Goal: Feedback & Contribution: Contribute content

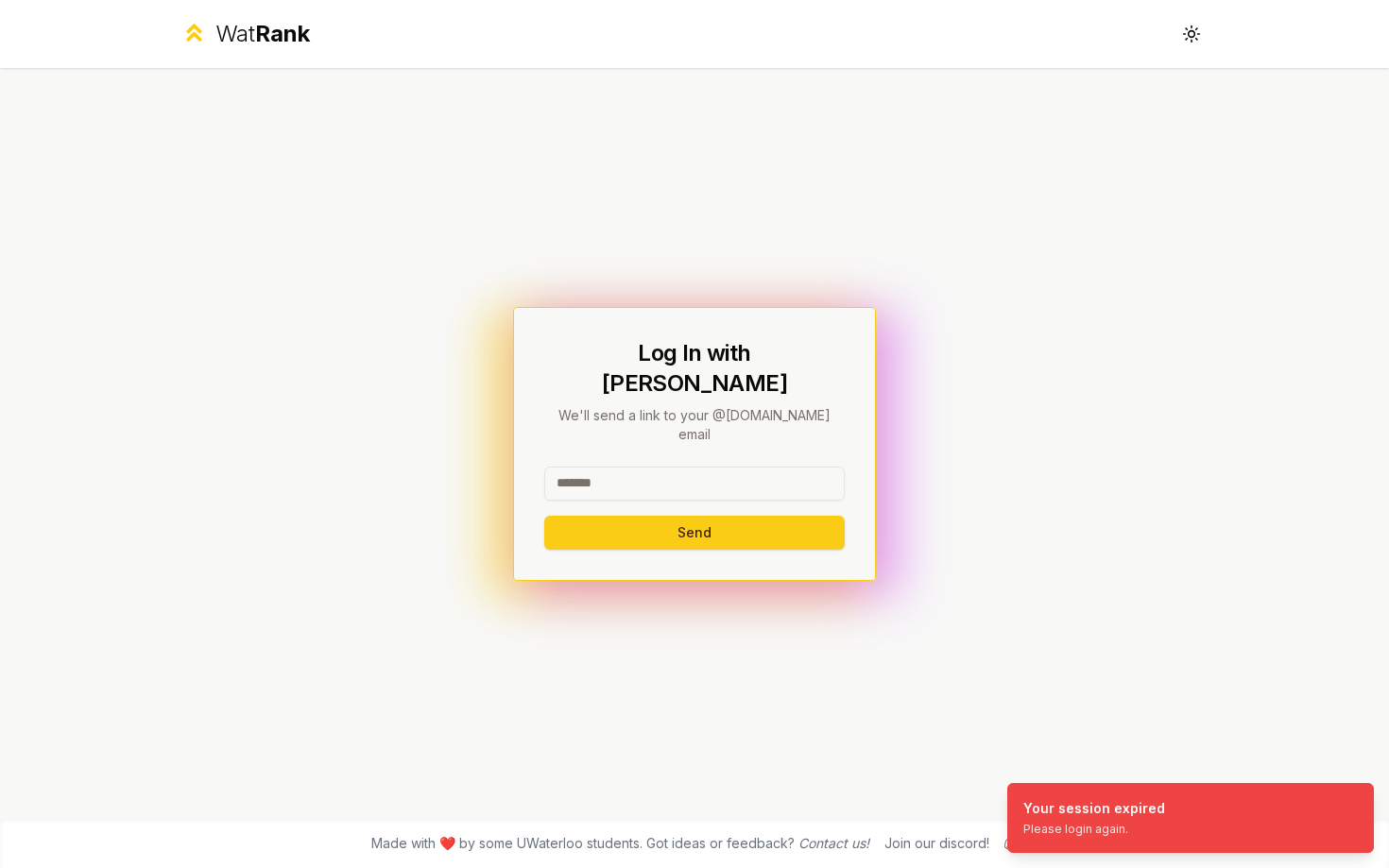
click at [616, 466] on input at bounding box center [694, 483] width 301 height 34
type input "******"
click at [544, 515] on button "Send" at bounding box center [694, 533] width 301 height 34
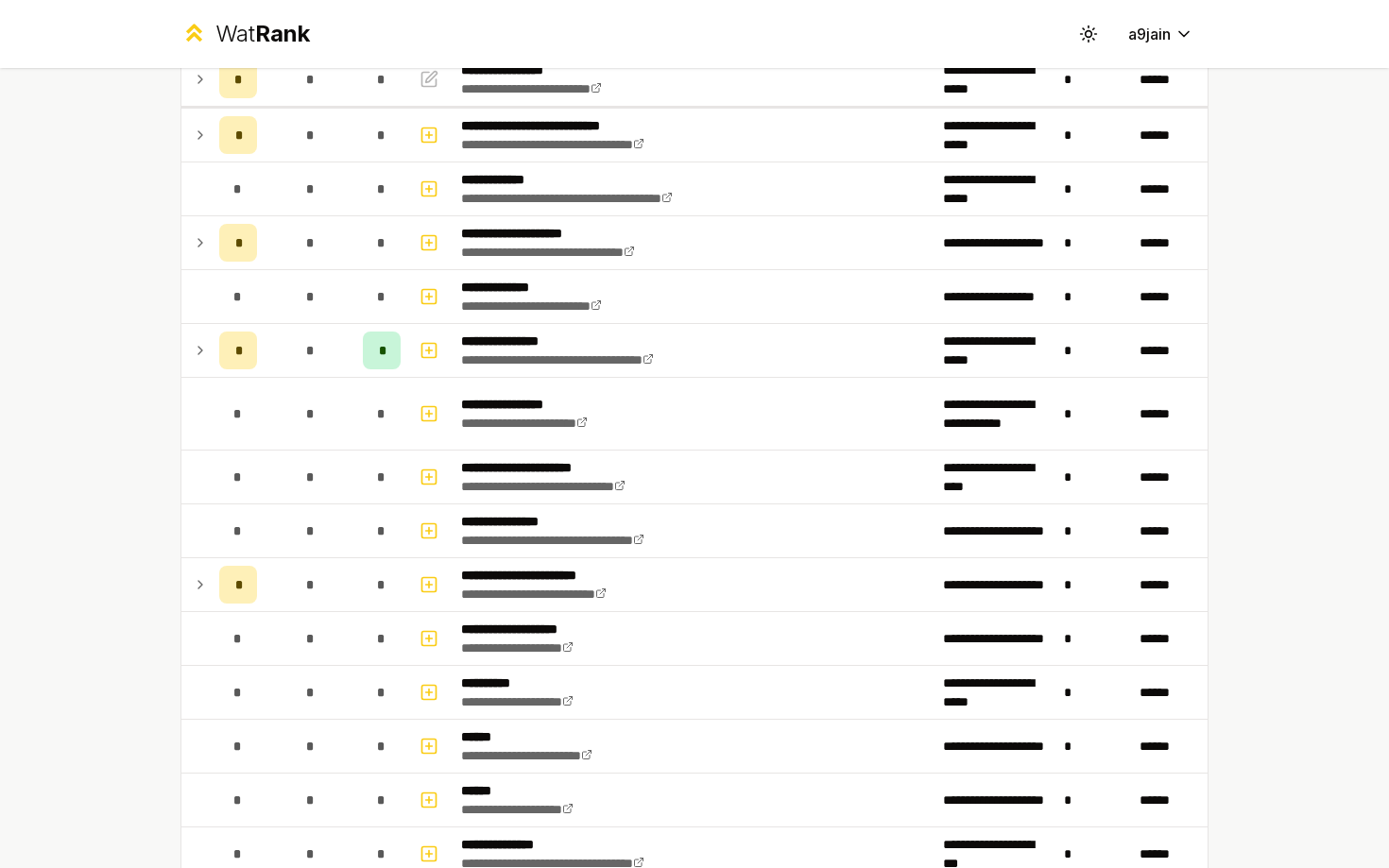
scroll to position [190, 0]
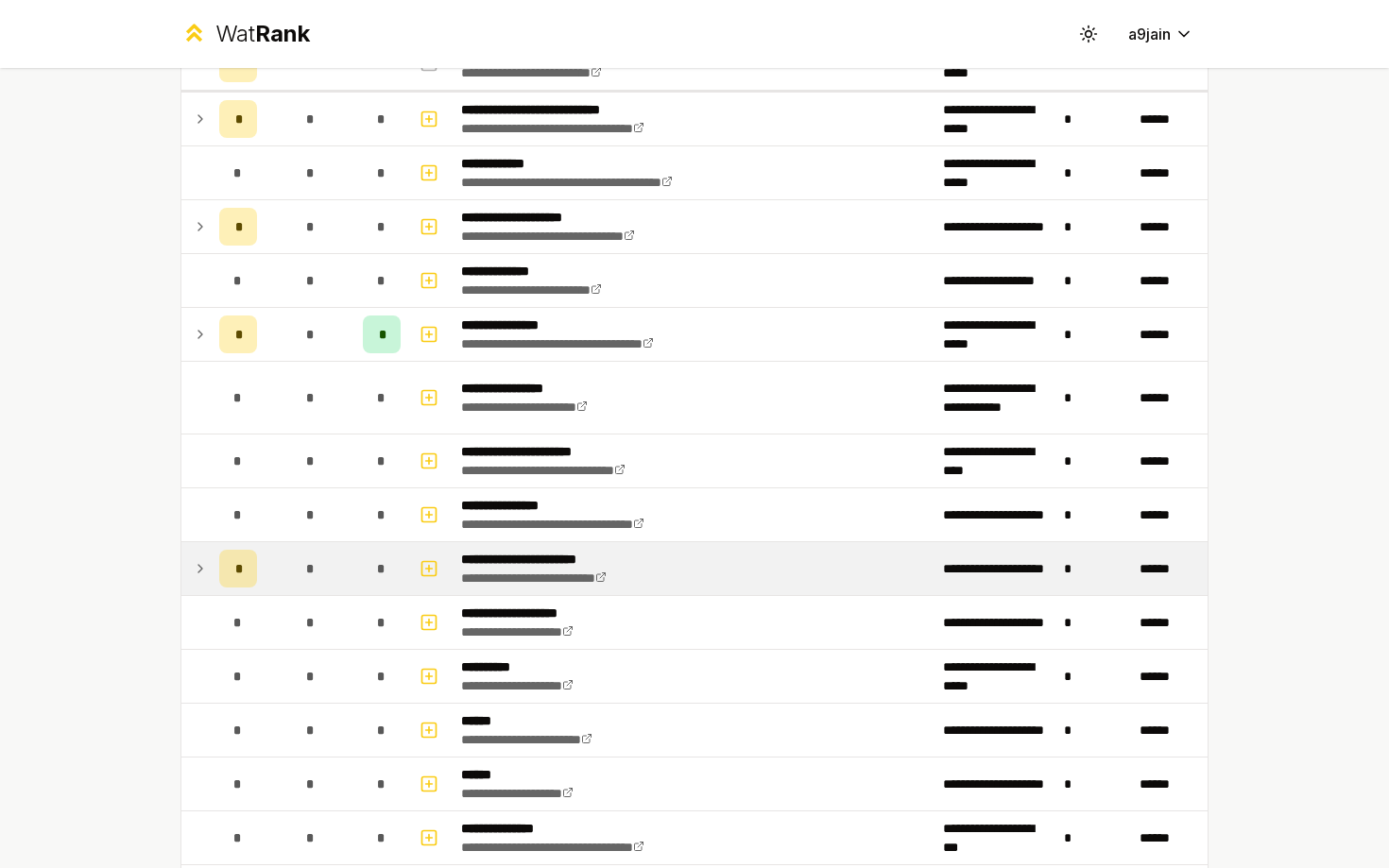
click at [187, 560] on td at bounding box center [196, 569] width 30 height 53
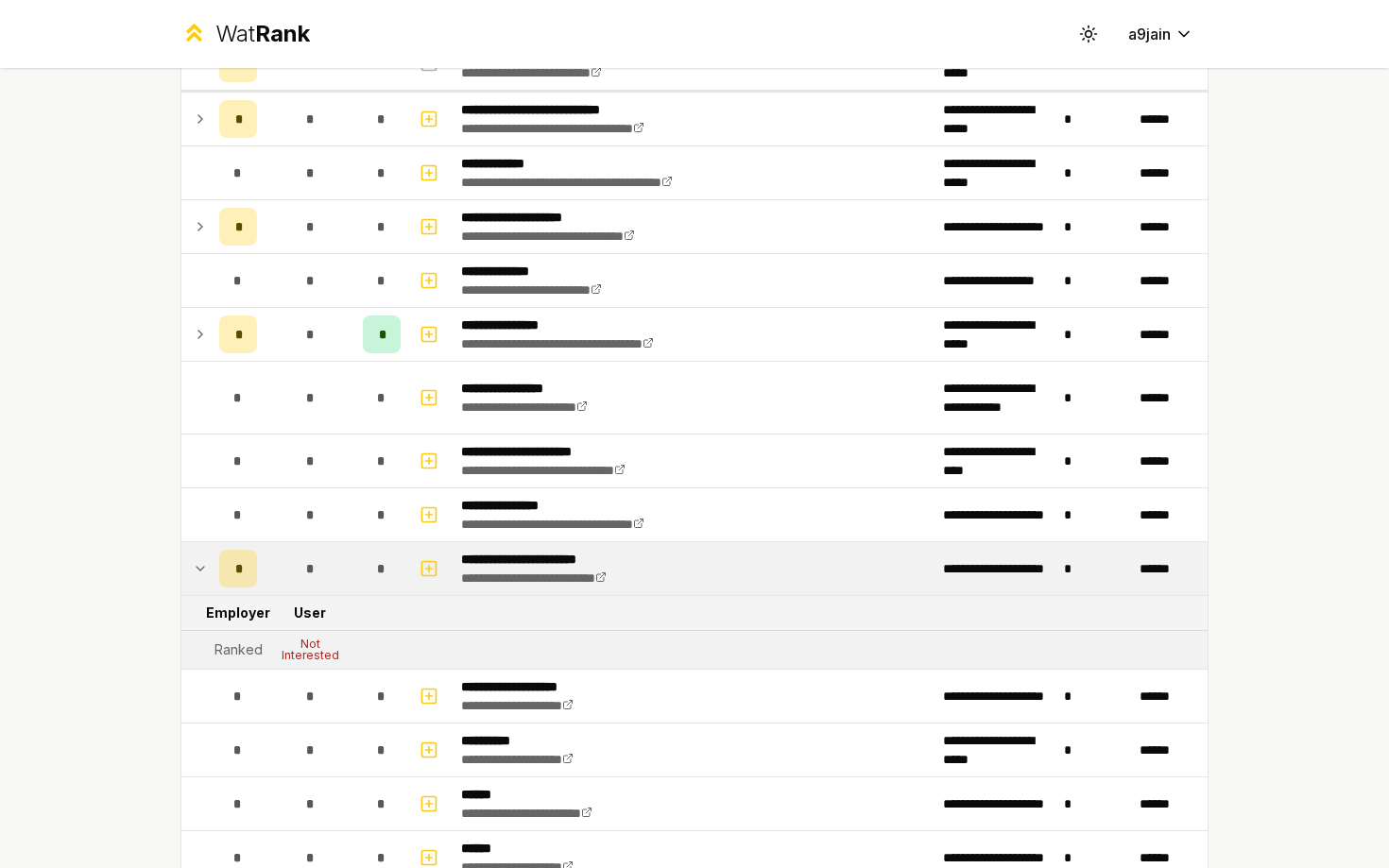
click at [187, 560] on td at bounding box center [196, 569] width 30 height 53
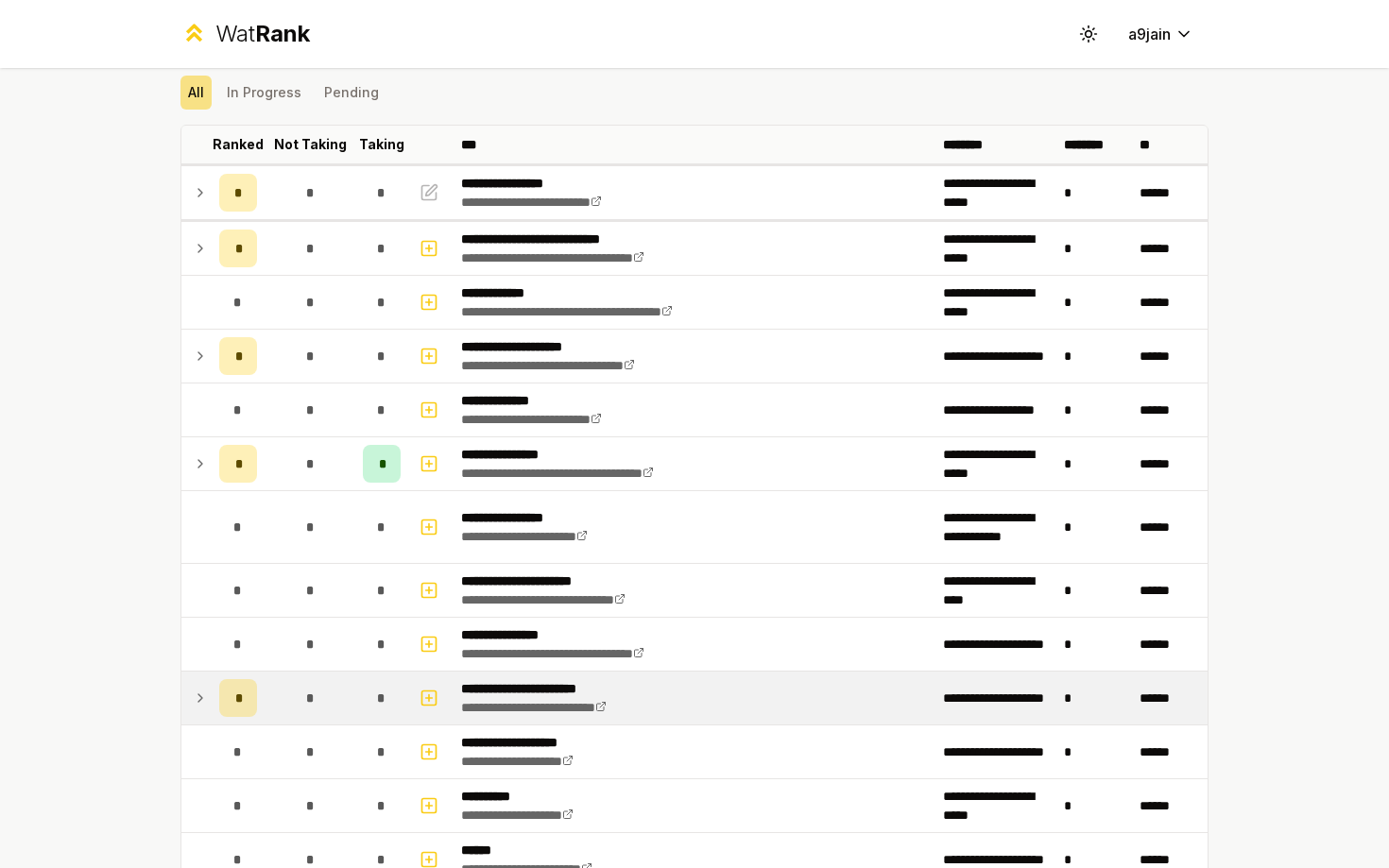
scroll to position [0, 0]
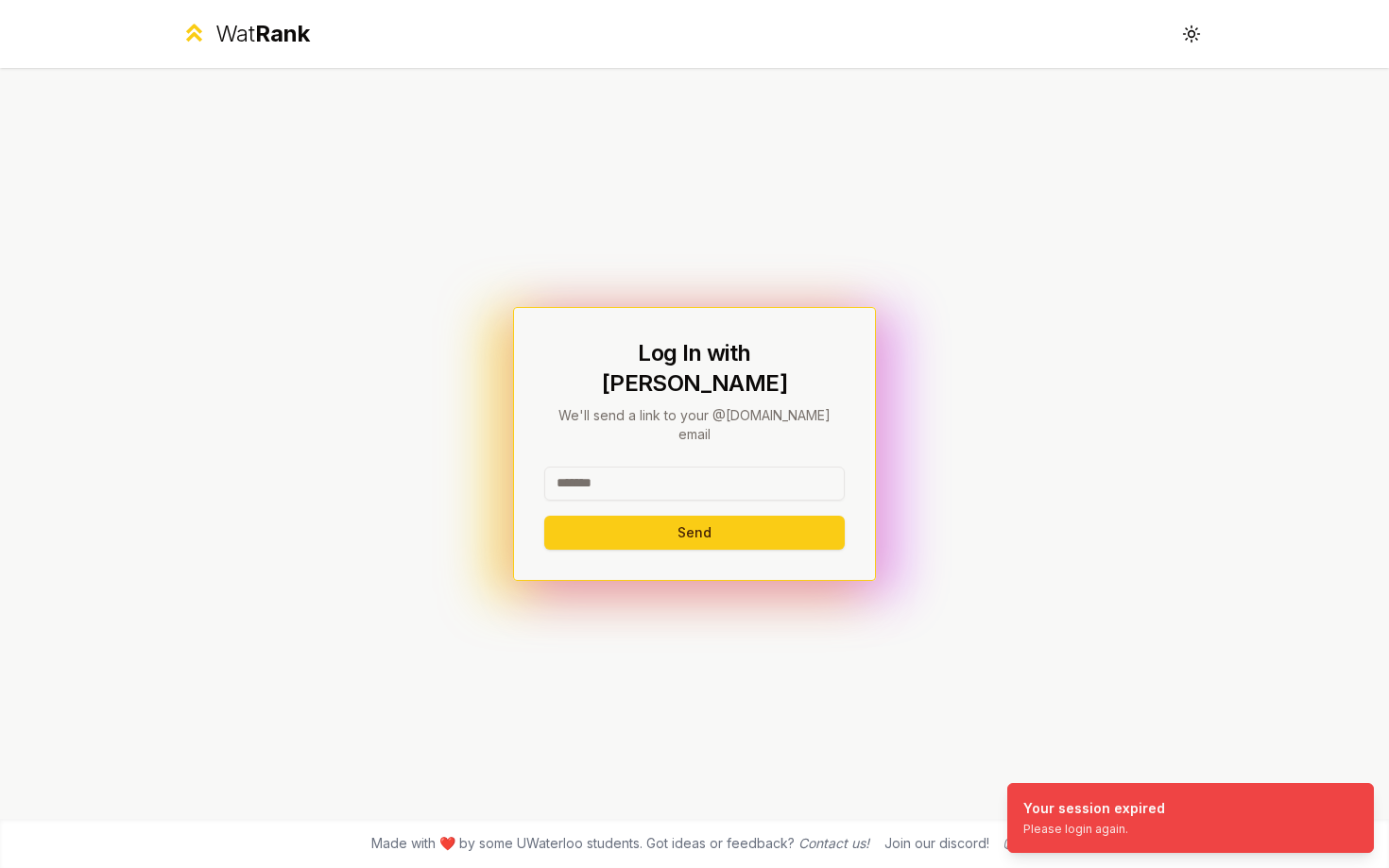
click at [750, 433] on div "Log In with WatIAM We'll send a link to your @uwaterloo.ca email Send" at bounding box center [694, 443] width 301 height 211
click at [749, 466] on input at bounding box center [694, 483] width 301 height 34
type input "******"
click at [544, 515] on button "Send" at bounding box center [694, 533] width 301 height 34
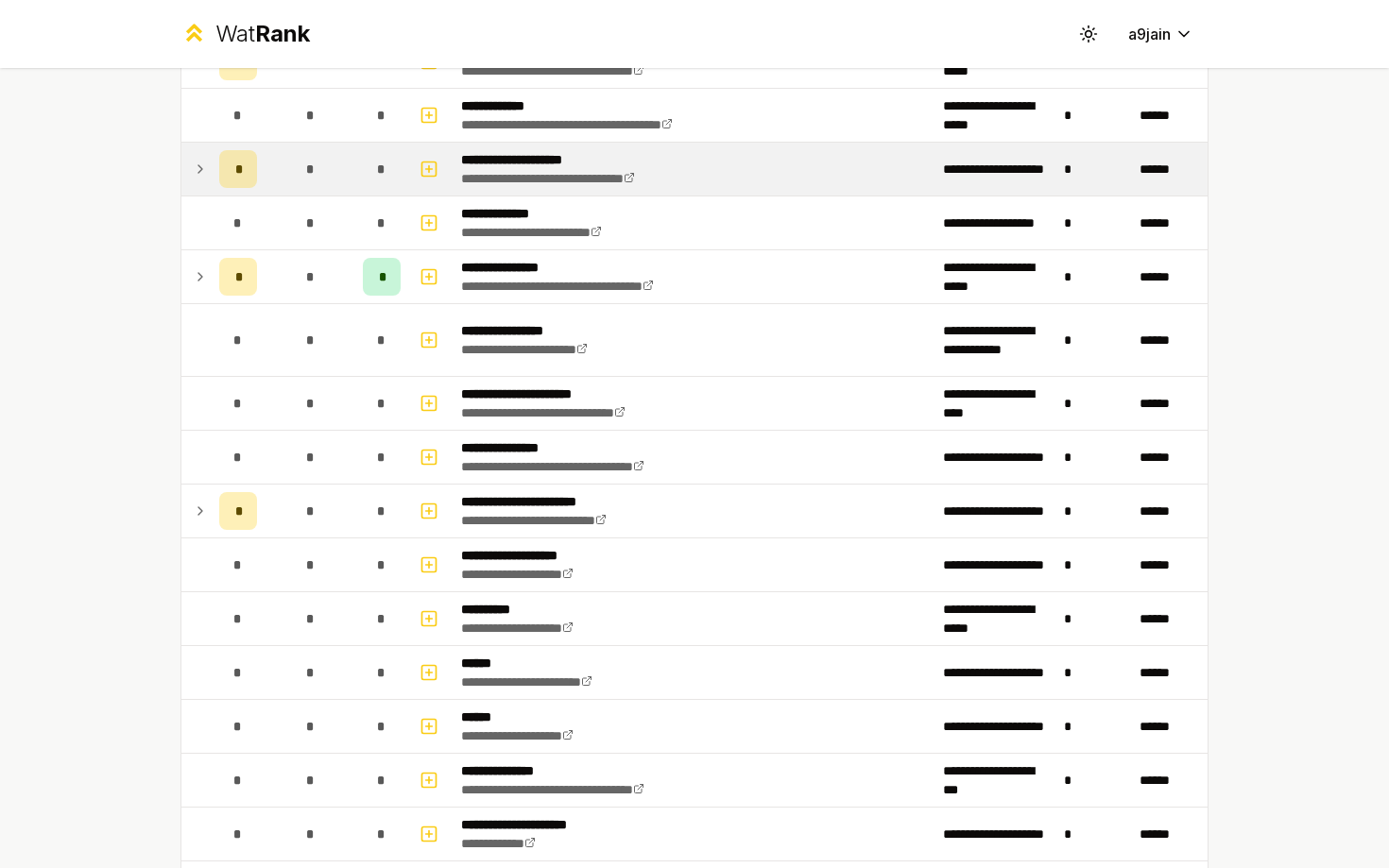
scroll to position [310, 0]
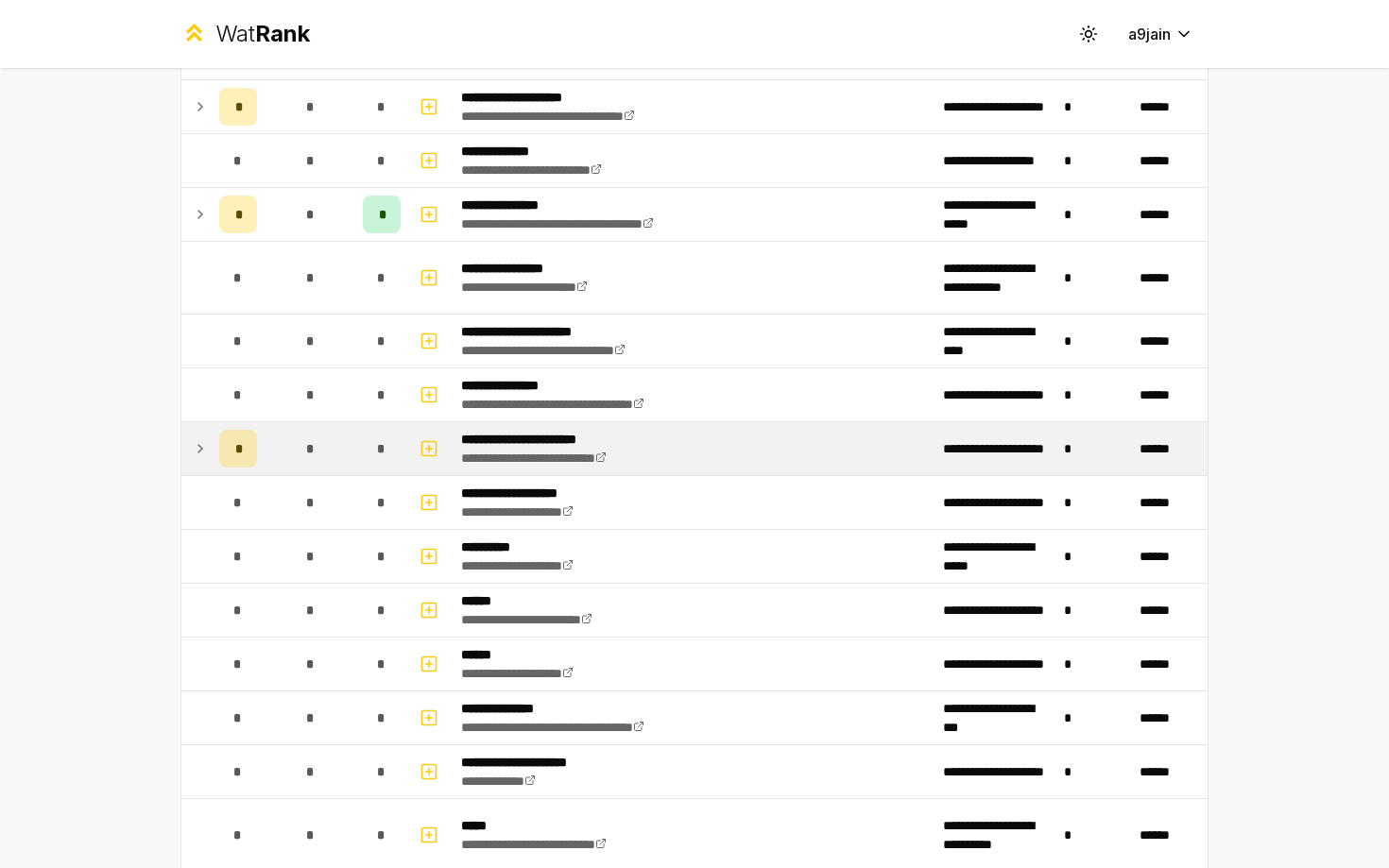
click at [206, 456] on icon at bounding box center [200, 449] width 15 height 23
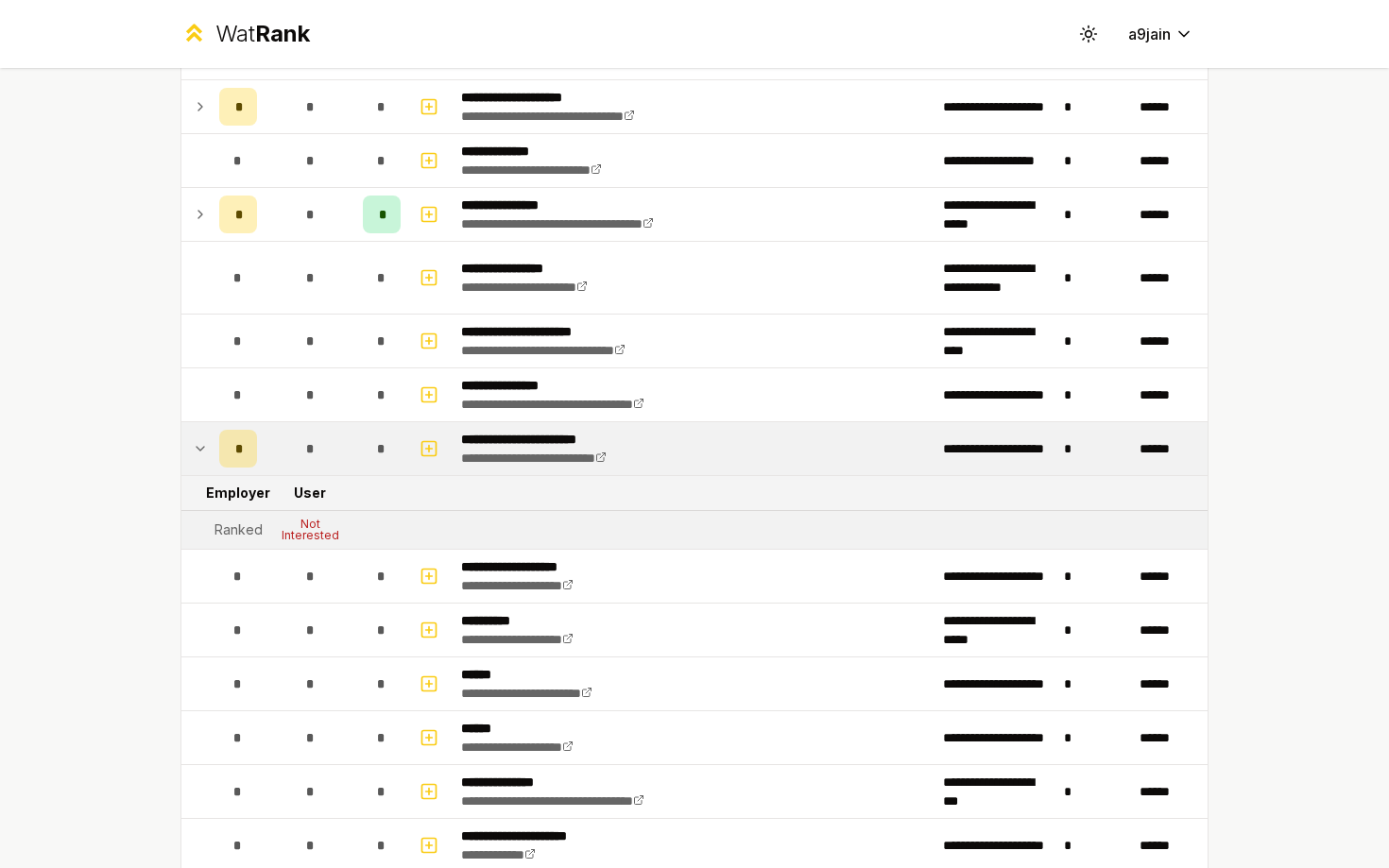
click at [204, 456] on icon at bounding box center [200, 449] width 15 height 23
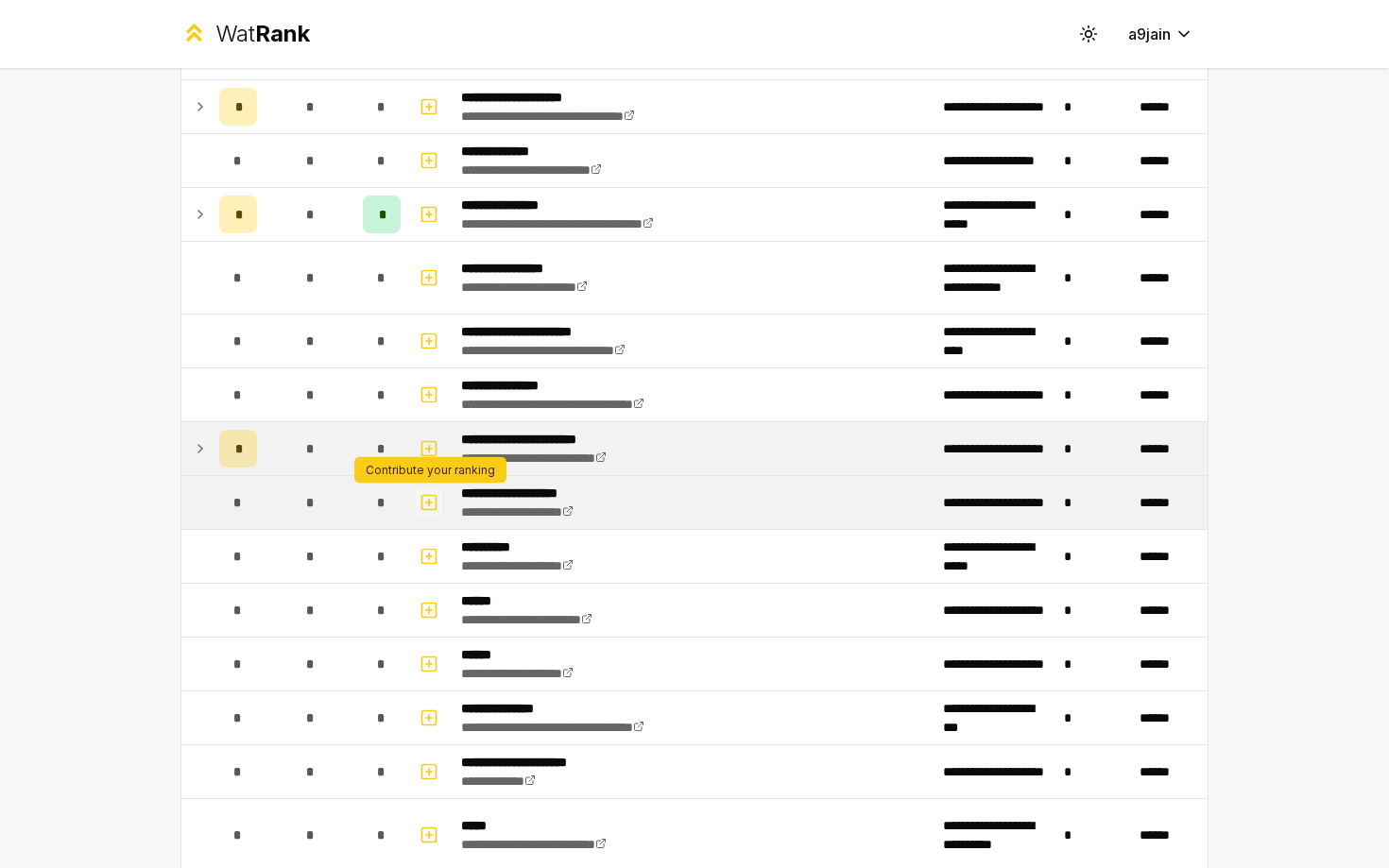
click at [429, 499] on icon "button" at bounding box center [429, 501] width 0 height 7
select select
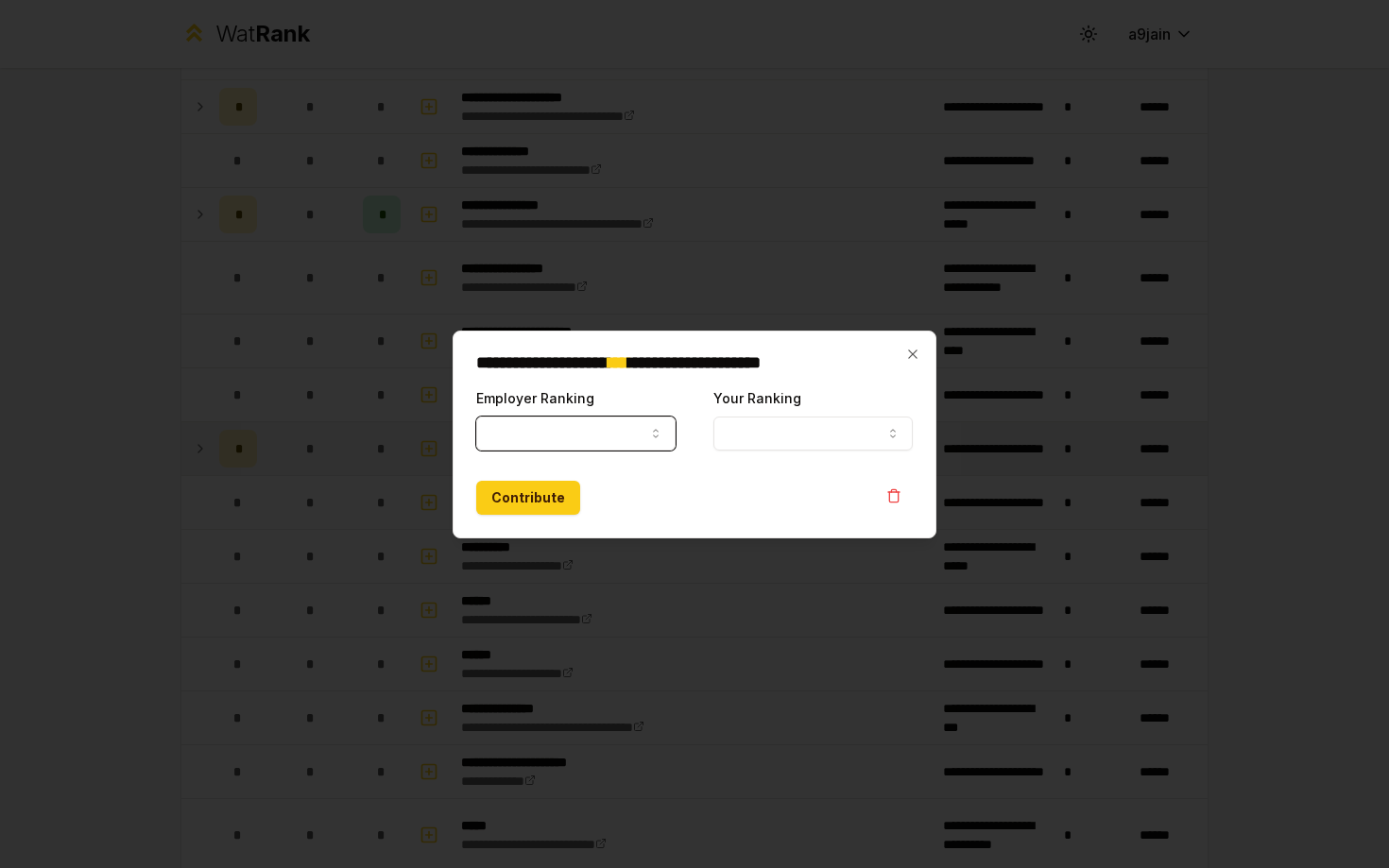
click at [530, 433] on button "Employer Ranking" at bounding box center [576, 434] width 199 height 34
select select "******"
click at [771, 433] on button "Your Ranking" at bounding box center [813, 434] width 199 height 34
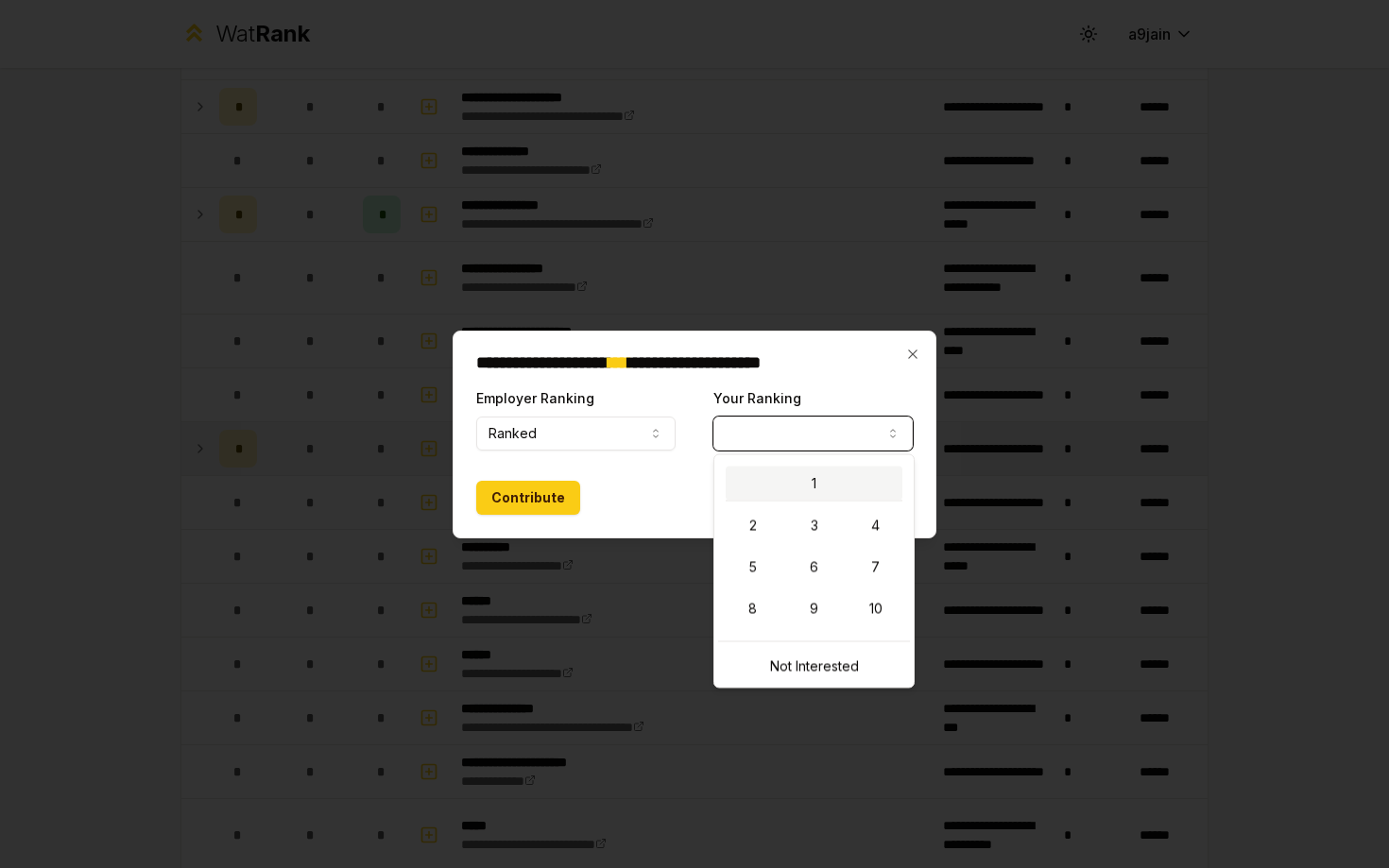
select select "*"
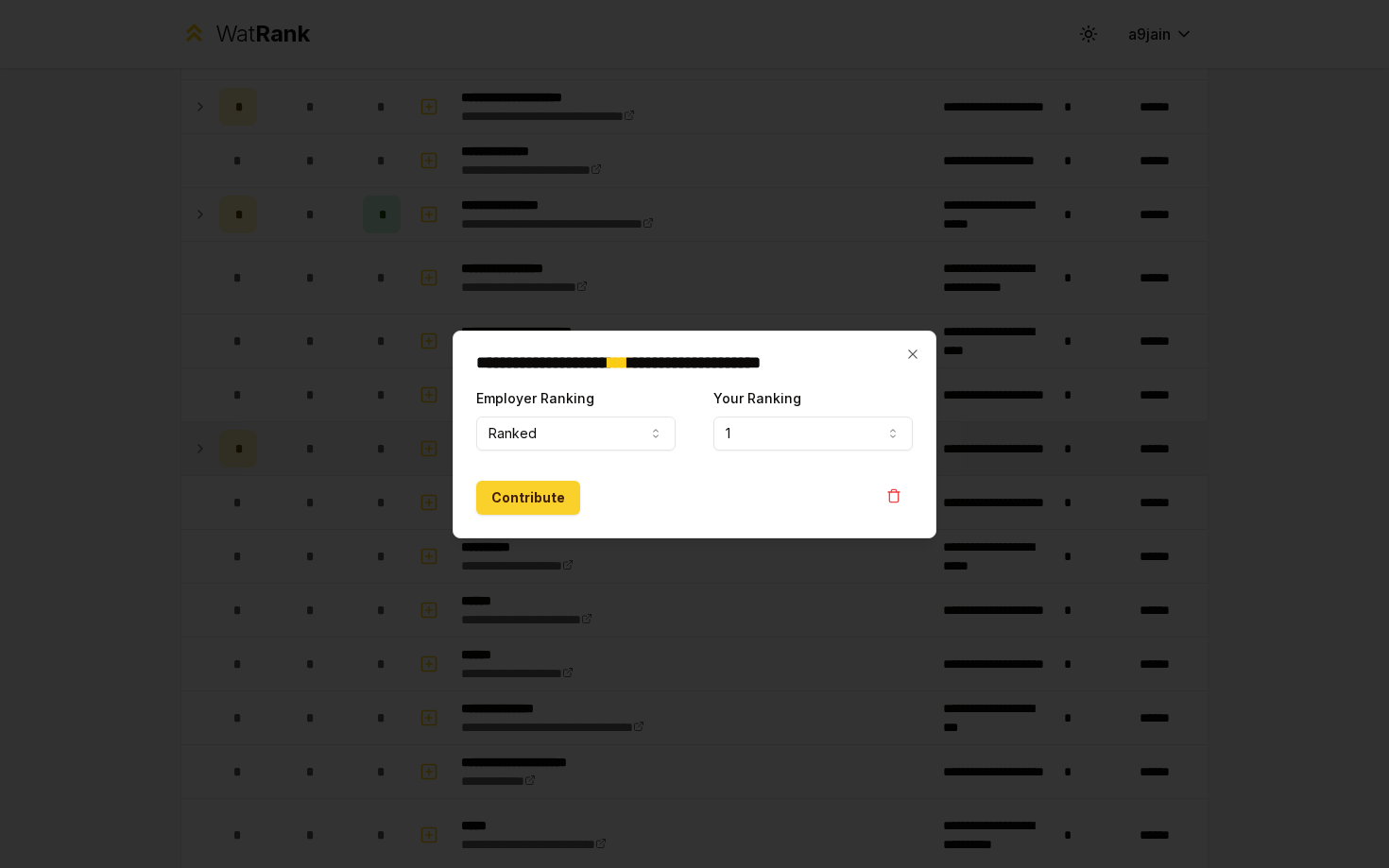
click at [556, 494] on button "Contribute" at bounding box center [528, 497] width 104 height 34
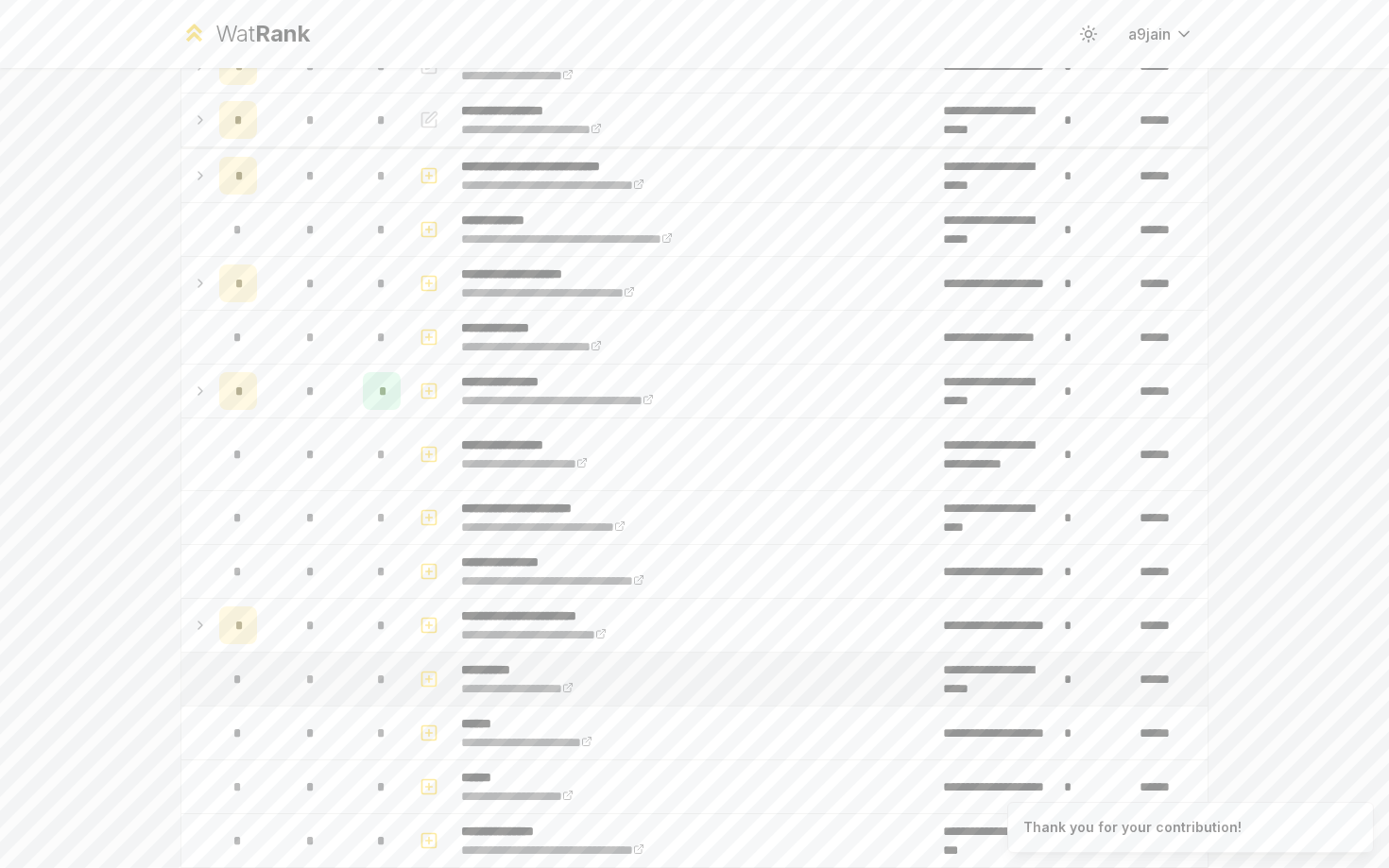
scroll to position [0, 0]
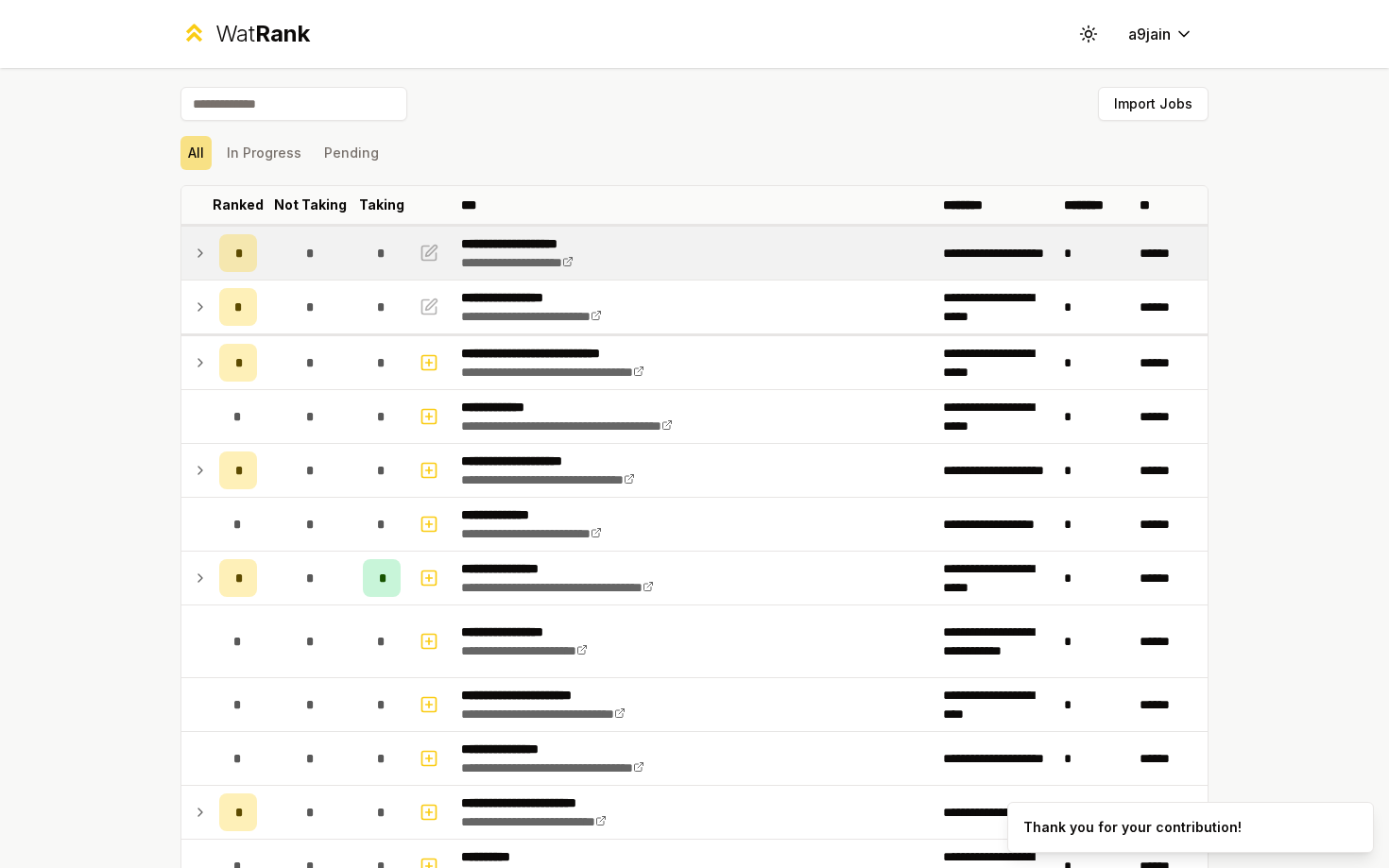
click at [193, 248] on icon at bounding box center [200, 253] width 15 height 23
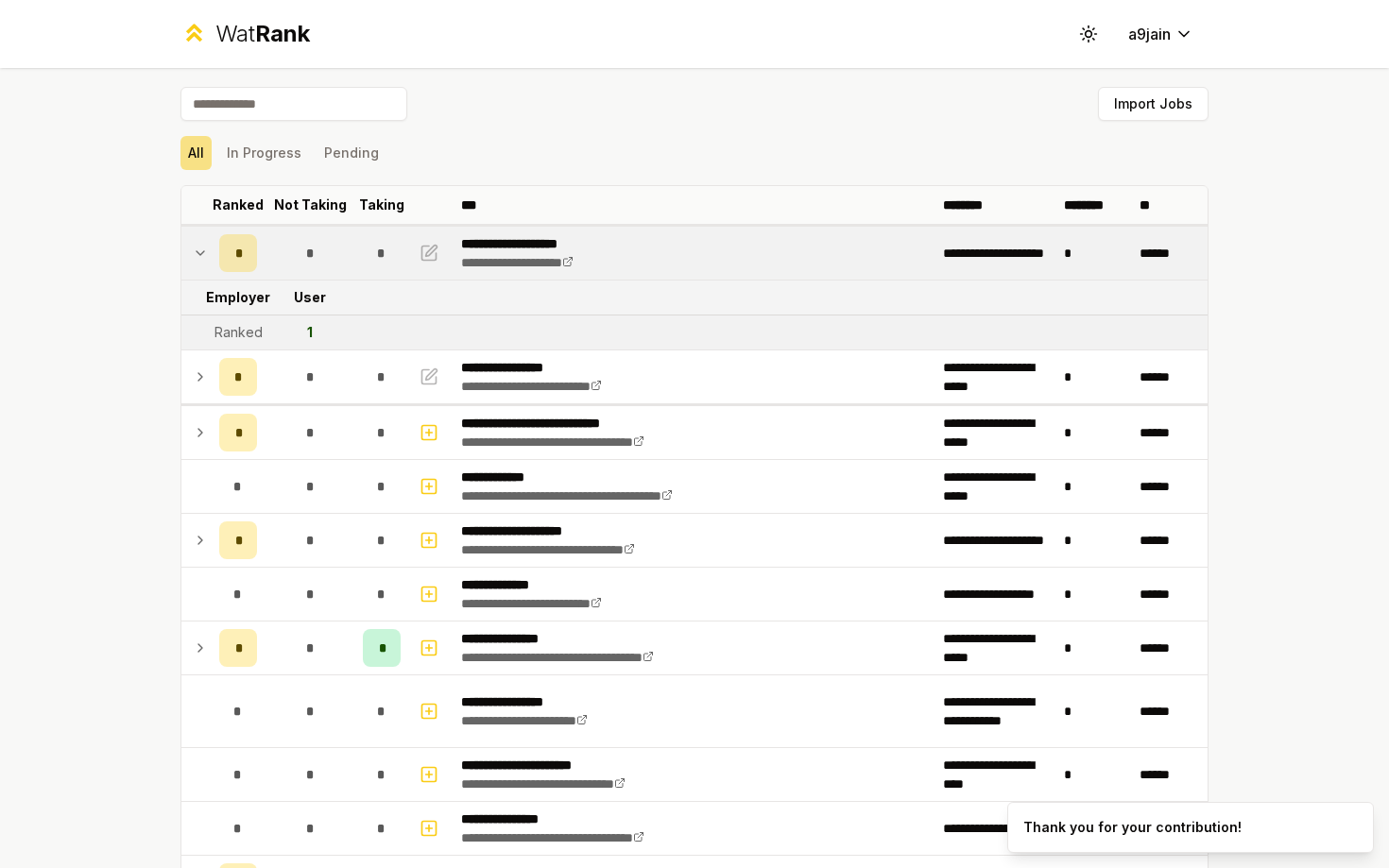
click at [193, 248] on icon at bounding box center [200, 253] width 15 height 23
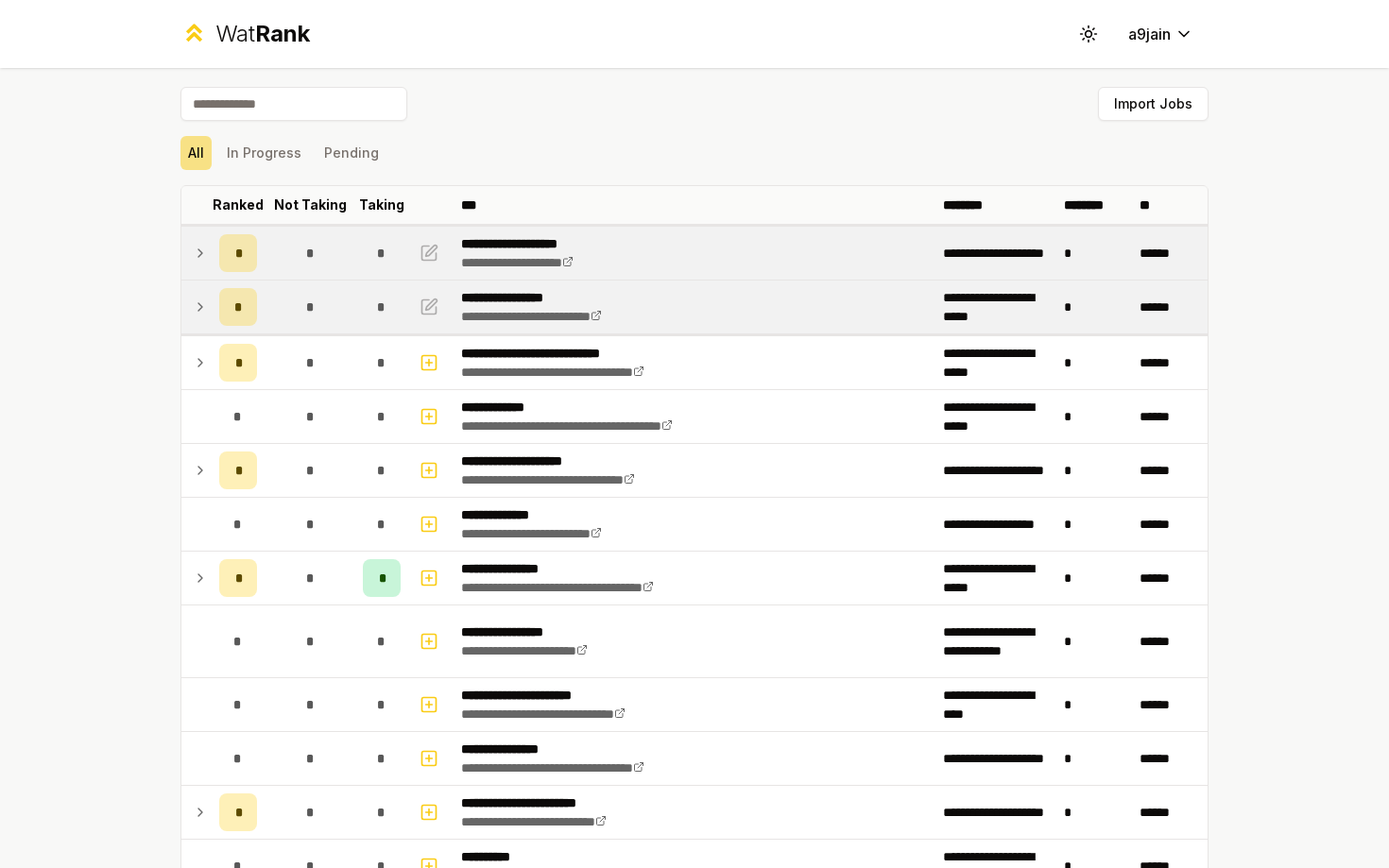
click at [196, 321] on td at bounding box center [196, 307] width 30 height 53
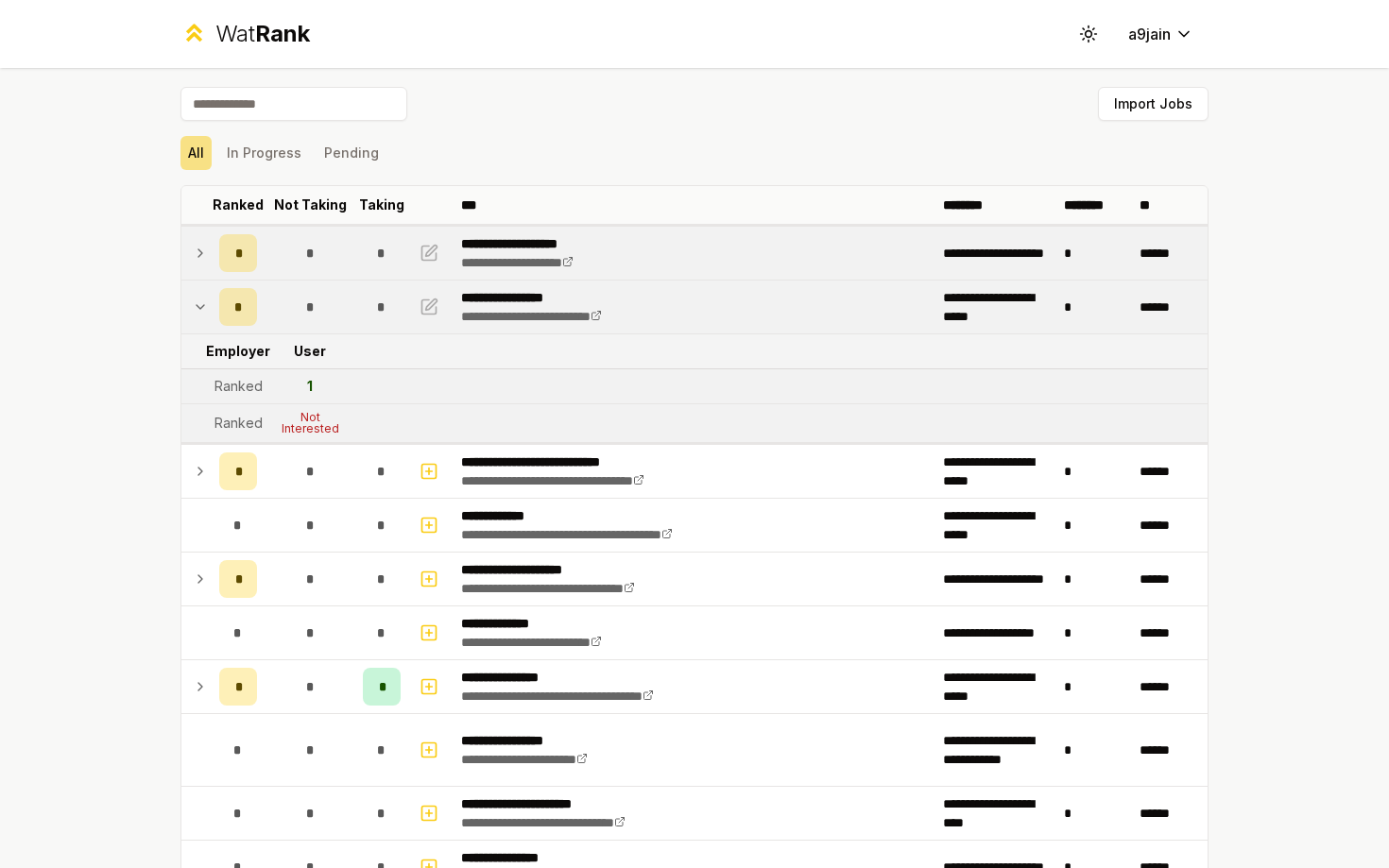
click at [196, 321] on td at bounding box center [196, 307] width 30 height 53
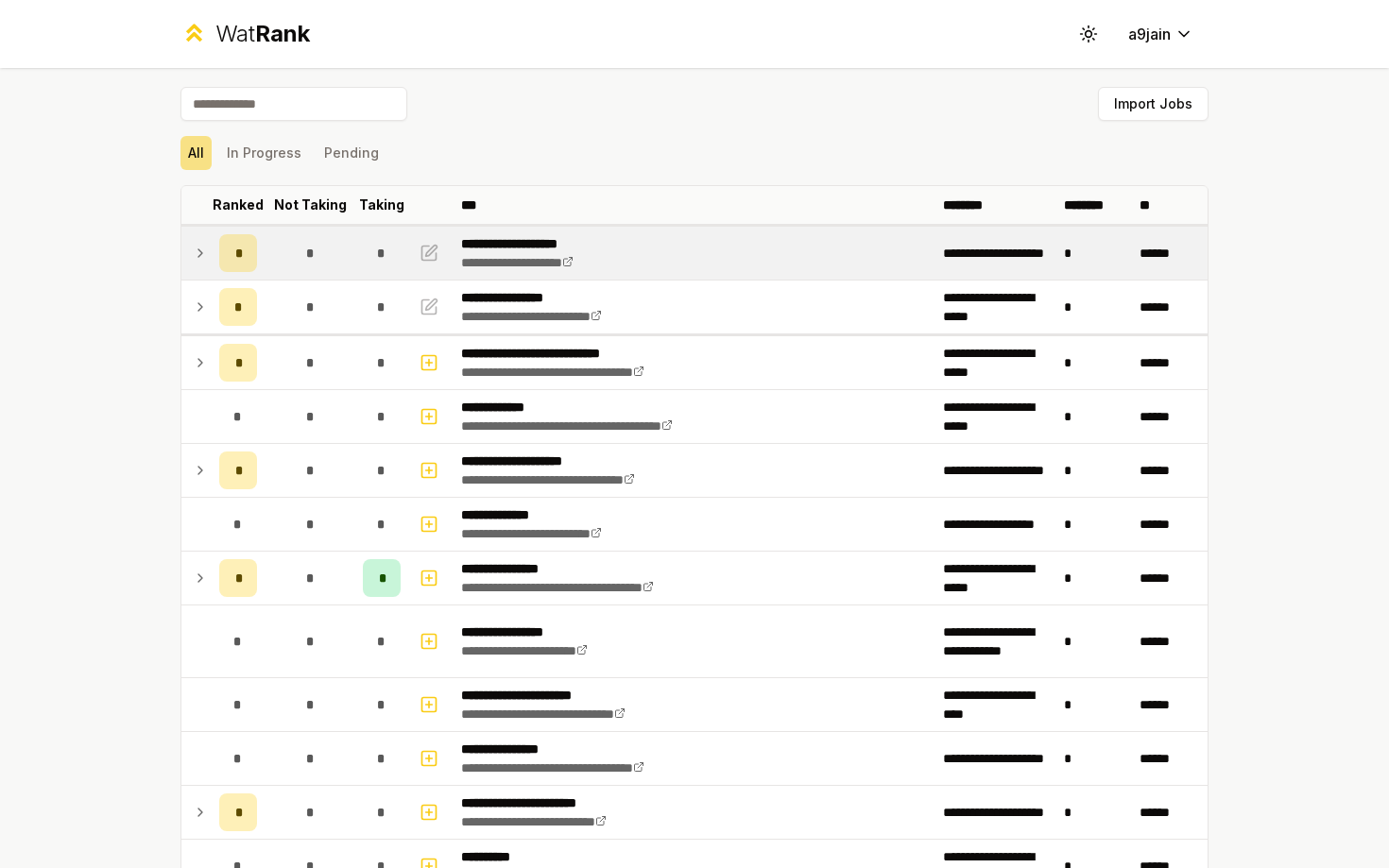
click at [196, 231] on td at bounding box center [196, 253] width 30 height 53
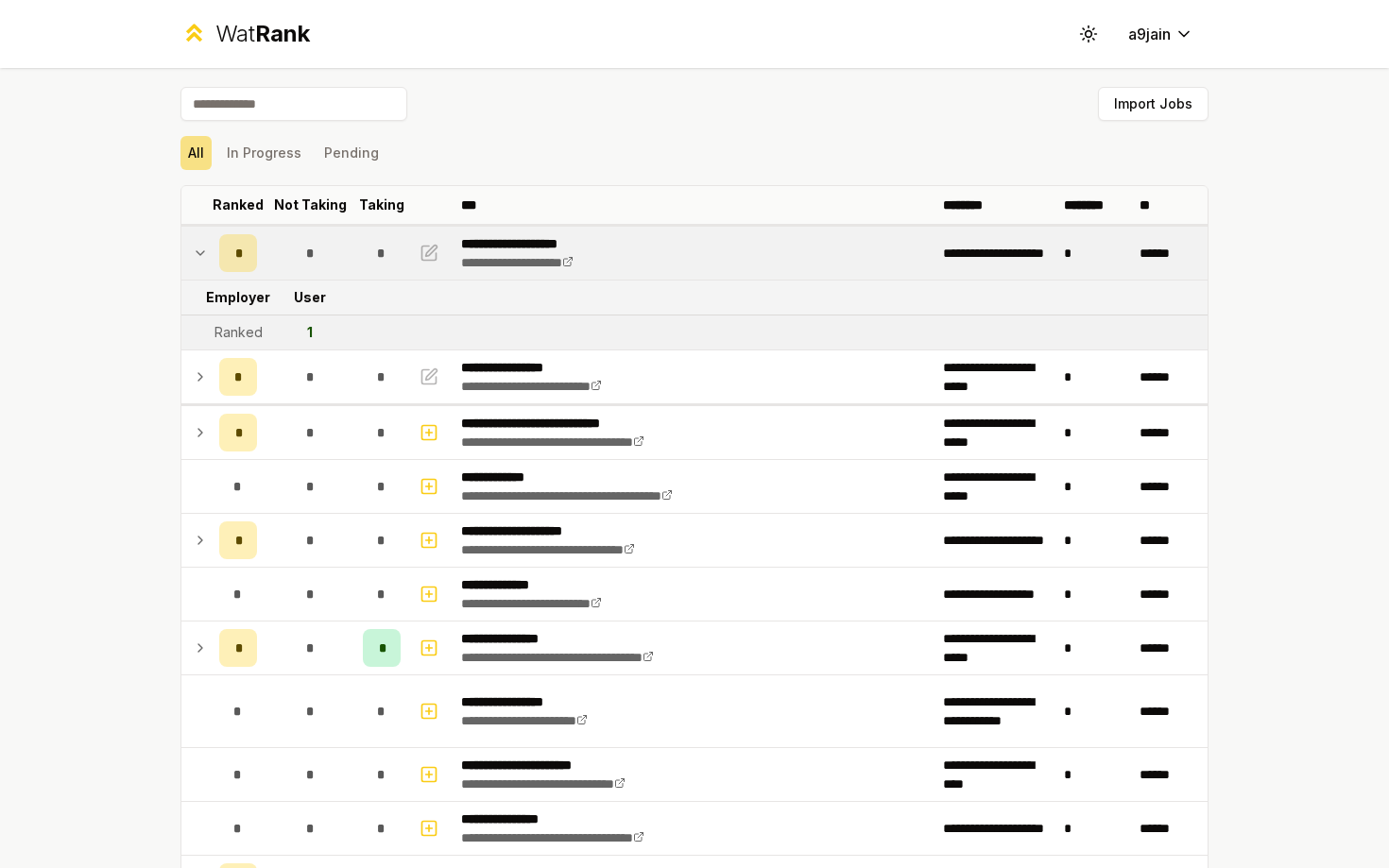
click at [196, 244] on icon at bounding box center [200, 253] width 15 height 23
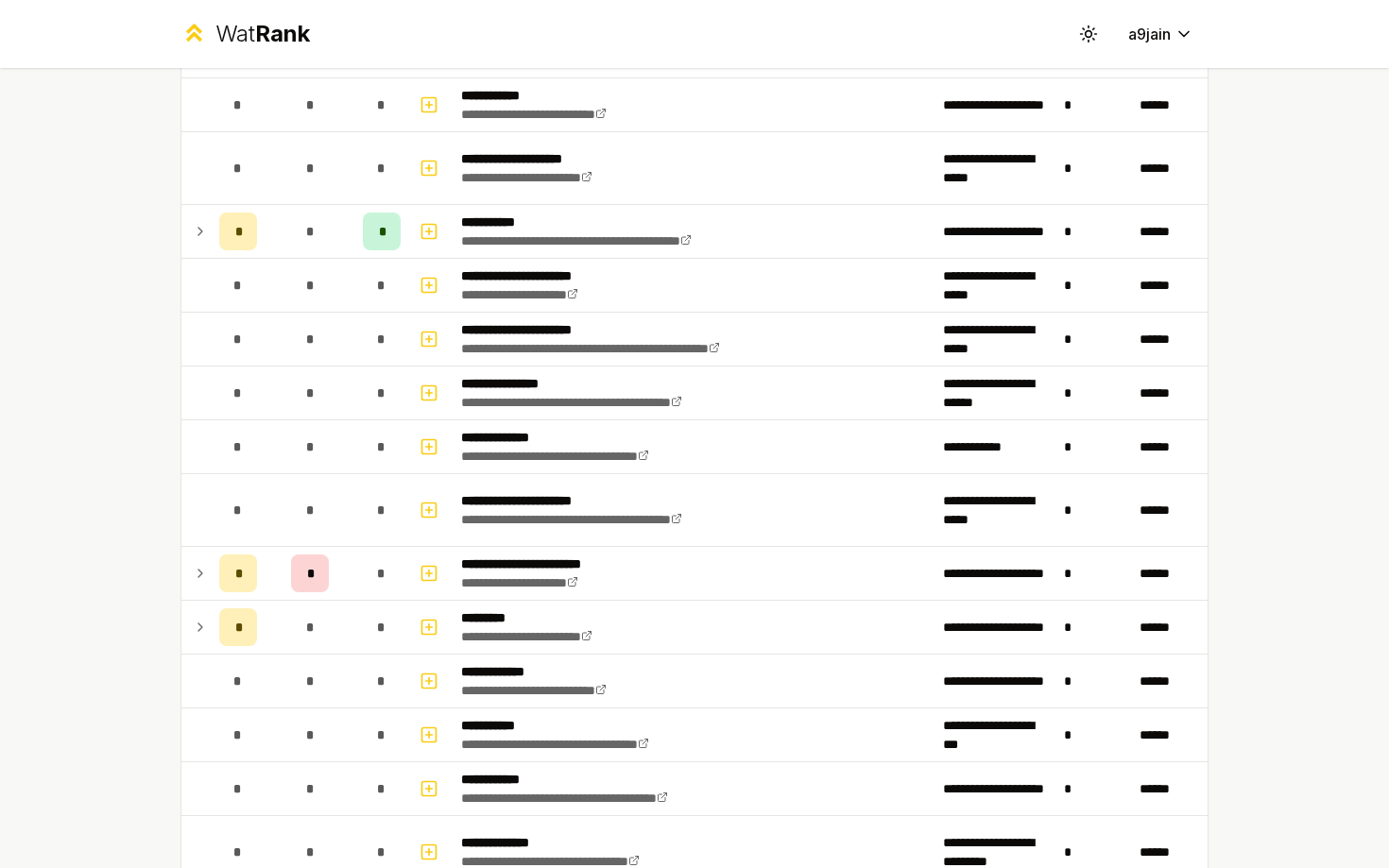
scroll to position [2340, 0]
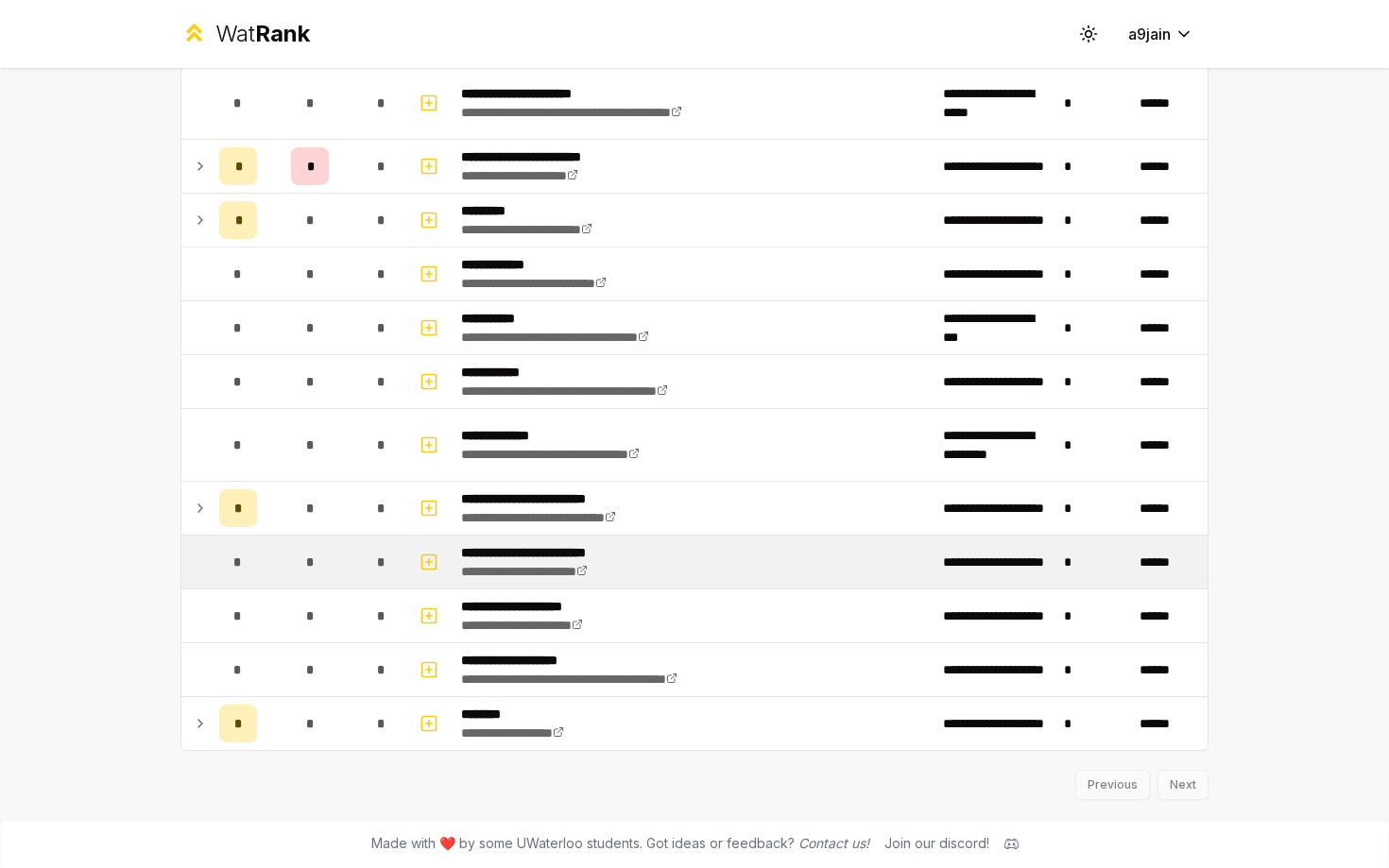
click at [239, 565] on span "*" at bounding box center [237, 562] width 9 height 19
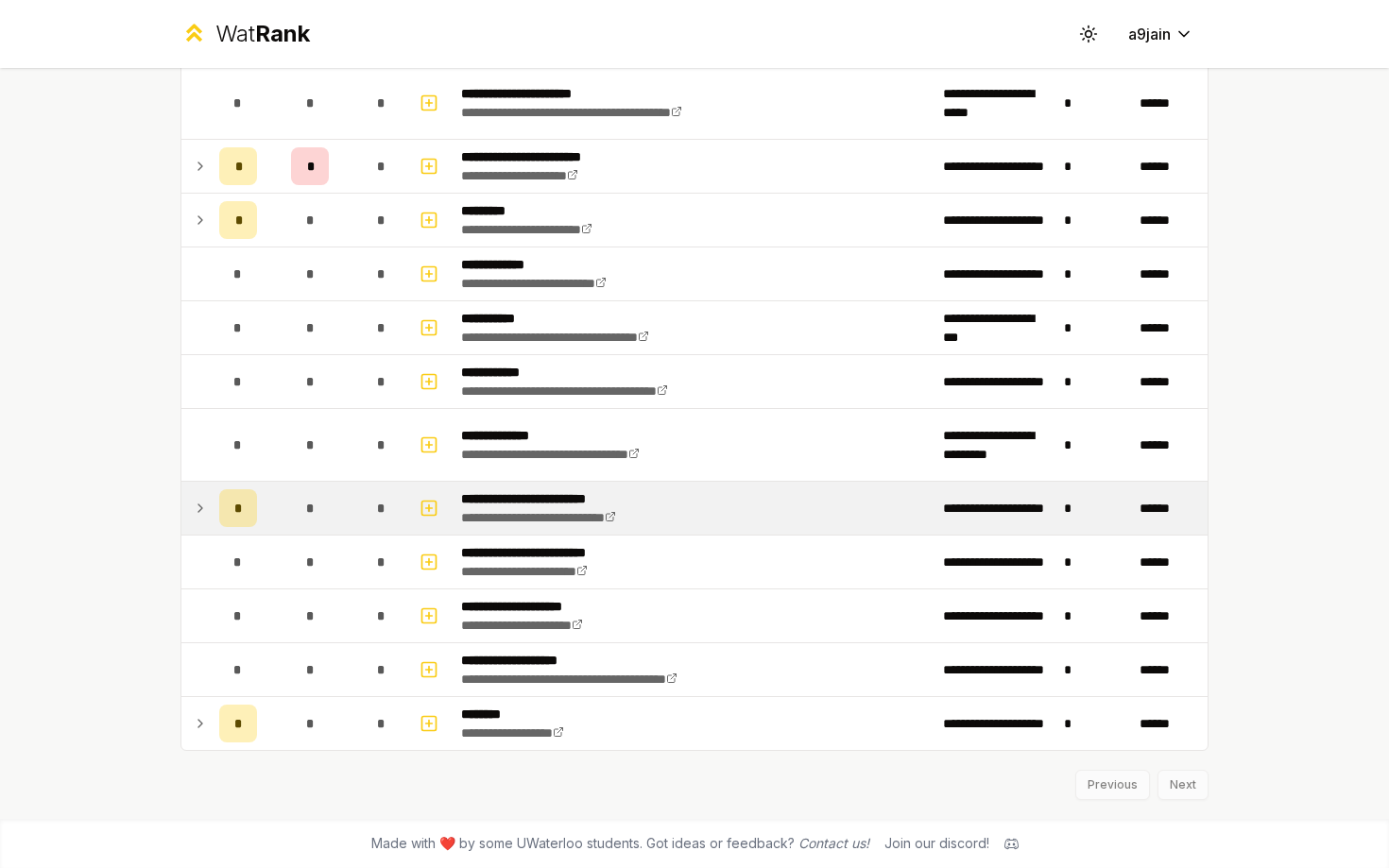
click at [206, 518] on icon at bounding box center [200, 508] width 15 height 23
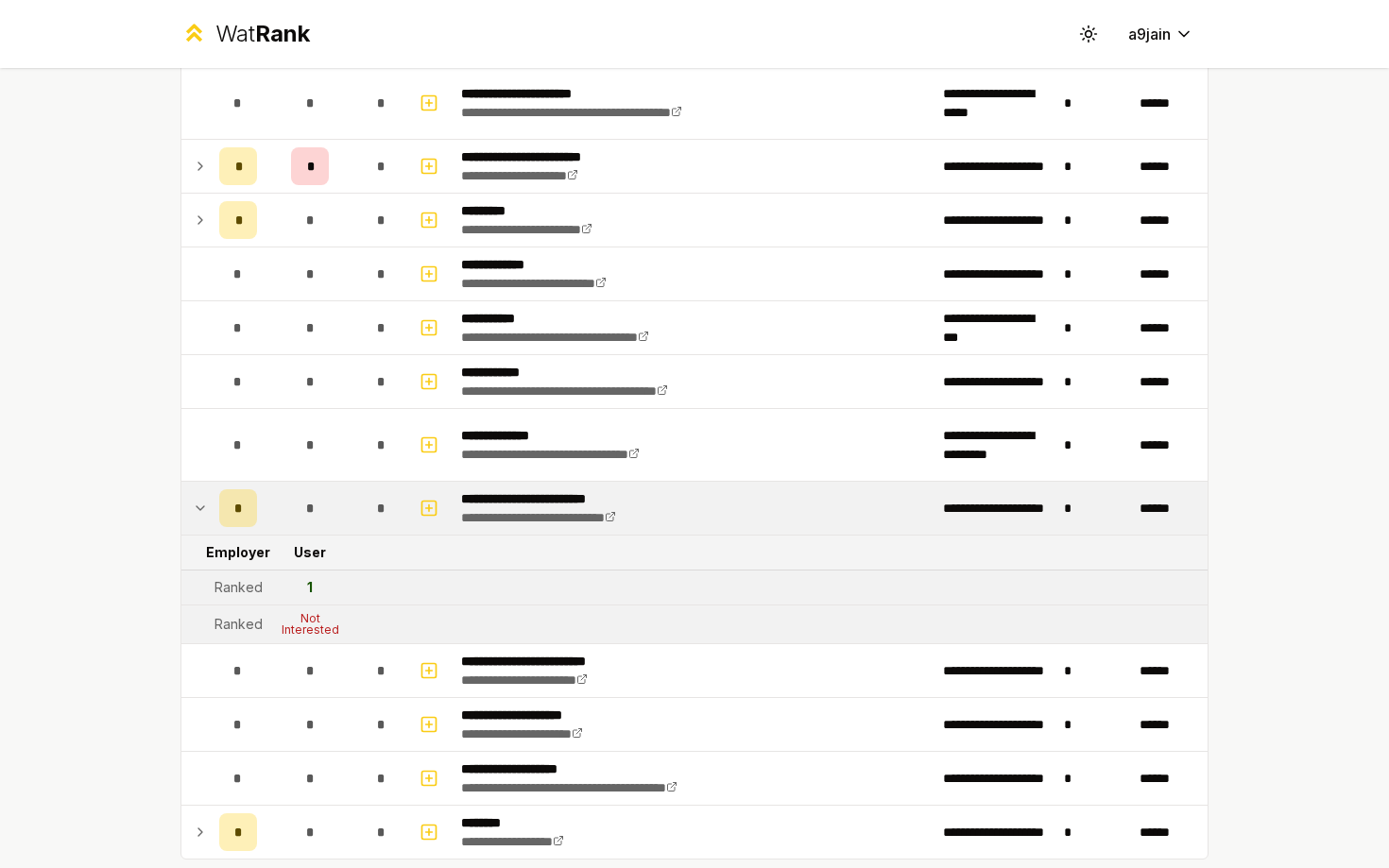
click at [206, 517] on icon at bounding box center [200, 508] width 15 height 23
